Goal: Task Accomplishment & Management: Manage account settings

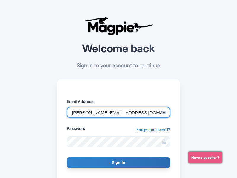
type input "[PERSON_NAME][EMAIL_ADDRESS][DOMAIN_NAME]"
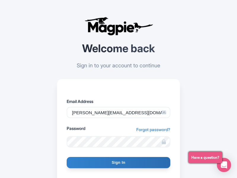
click at [119, 162] on input "Sign In" at bounding box center [119, 162] width 104 height 11
type input "Signing in..."
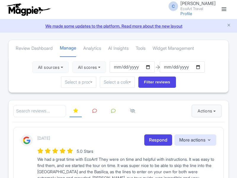
click at [205, 111] on button "Actions" at bounding box center [206, 111] width 29 height 12
click at [0, 0] on link "Import new reviews" at bounding box center [0, 0] width 0 height 0
